Goal: Information Seeking & Learning: Learn about a topic

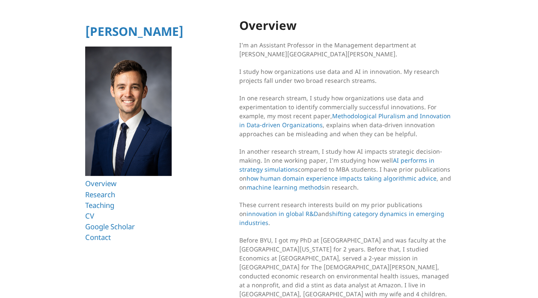
scroll to position [6, 0]
click at [105, 194] on link "Research" at bounding box center [101, 195] width 33 height 10
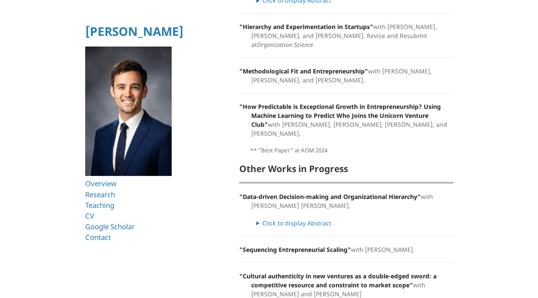
scroll to position [648, 0]
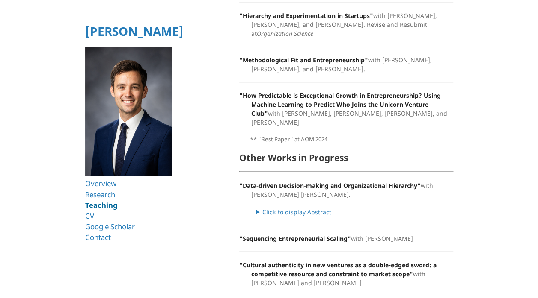
click at [100, 204] on link "Teaching" at bounding box center [101, 206] width 33 height 10
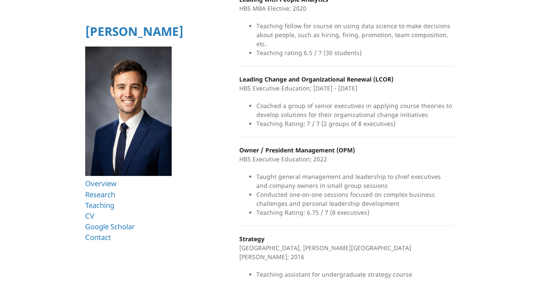
scroll to position [313, 0]
